Goal: Information Seeking & Learning: Learn about a topic

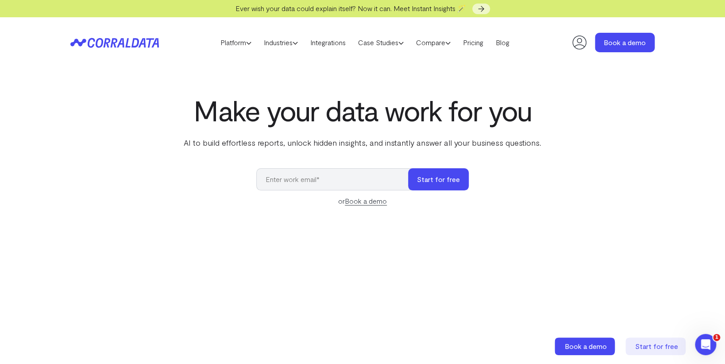
click at [520, 183] on div "Make your data work for you AI to build effortless reports, unlock hidden insig…" at bounding box center [363, 292] width 638 height 396
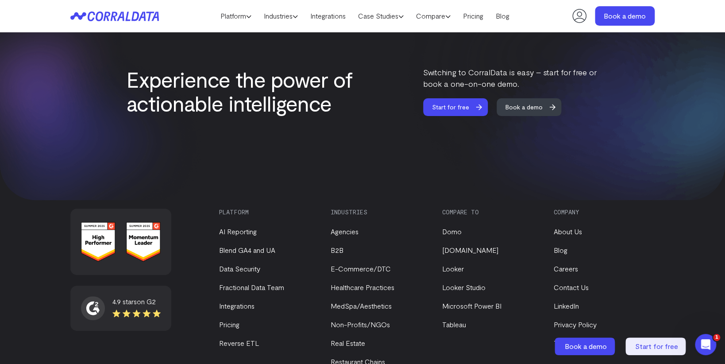
scroll to position [3803, 0]
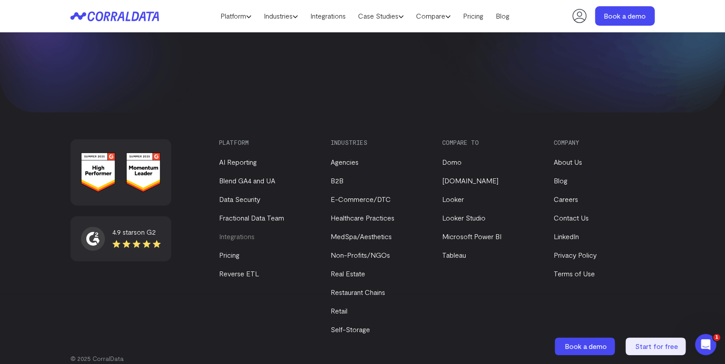
click at [246, 232] on link "Integrations" at bounding box center [236, 236] width 35 height 8
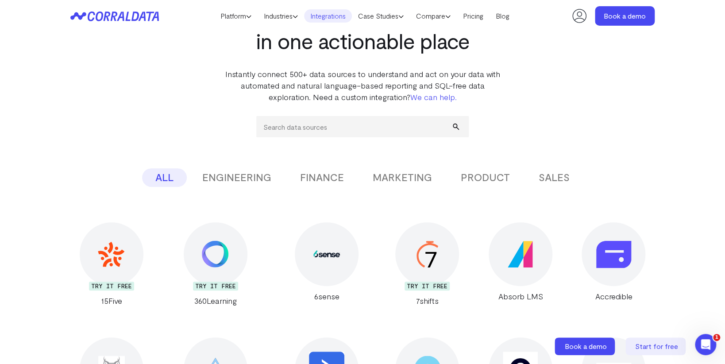
scroll to position [4, 0]
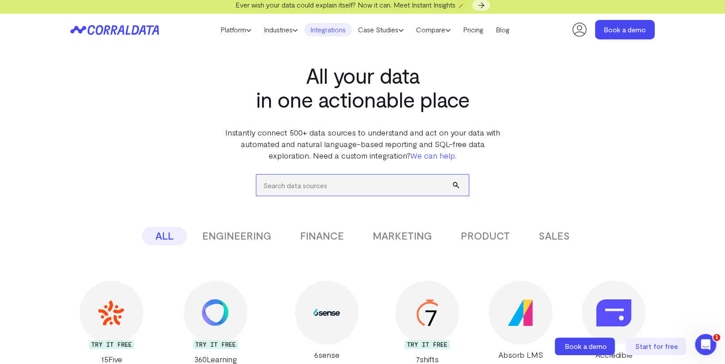
click at [368, 188] on input "search" at bounding box center [362, 184] width 213 height 21
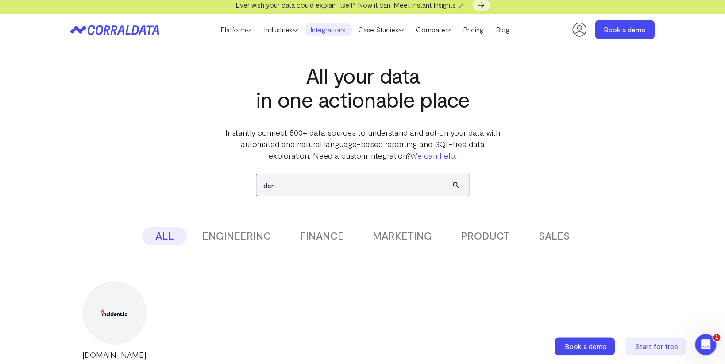
type input "dent"
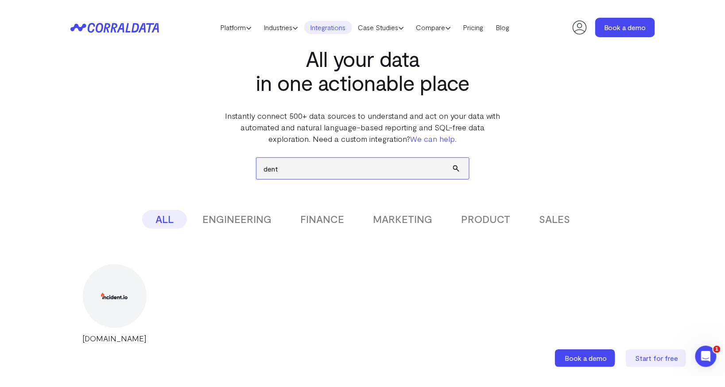
scroll to position [37, 0]
